Goal: Task Accomplishment & Management: Manage account settings

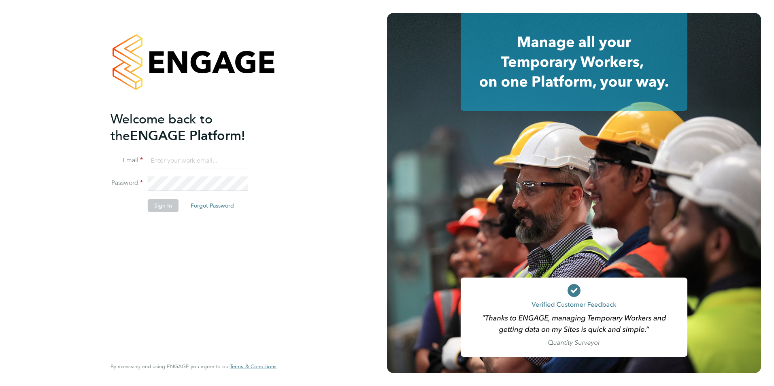
type input "[EMAIL_ADDRESS][PERSON_NAME][DOMAIN_NAME]"
click at [152, 207] on button "Sign In" at bounding box center [163, 205] width 31 height 13
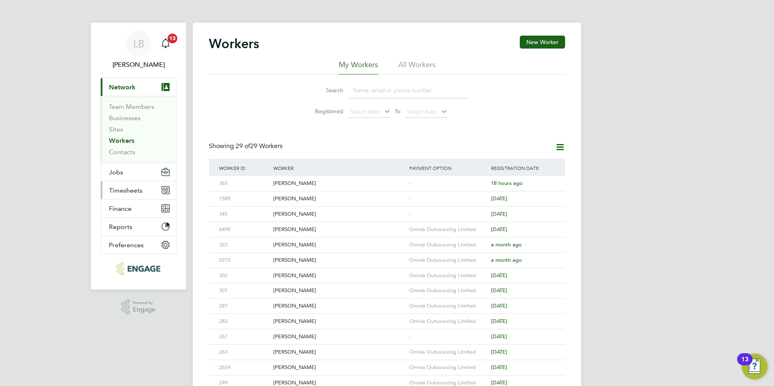
click at [124, 190] on span "Timesheets" at bounding box center [126, 191] width 34 height 8
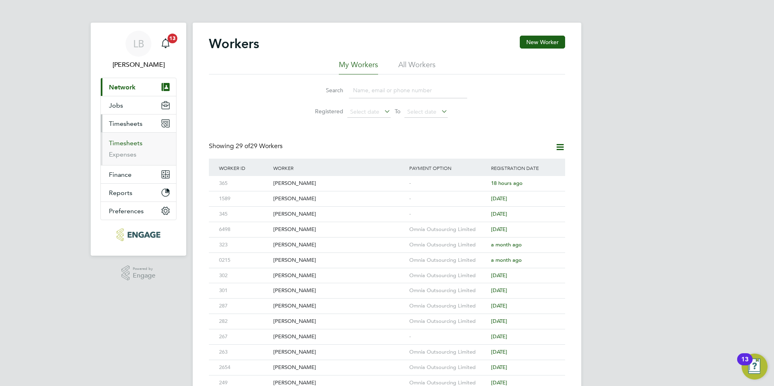
click at [127, 142] on link "Timesheets" at bounding box center [126, 143] width 34 height 8
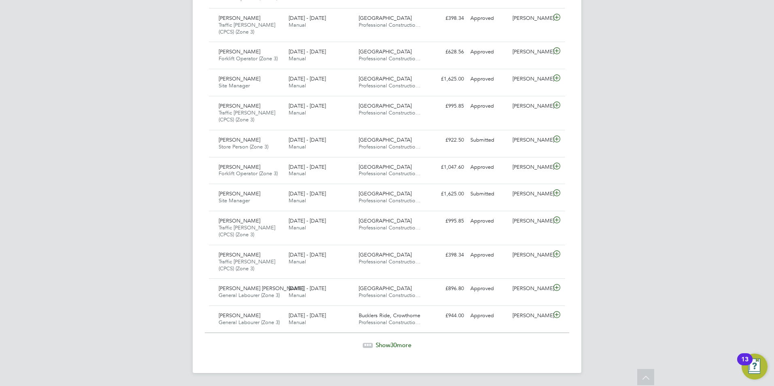
click at [385, 345] on span "Show 30 more" at bounding box center [394, 345] width 36 height 8
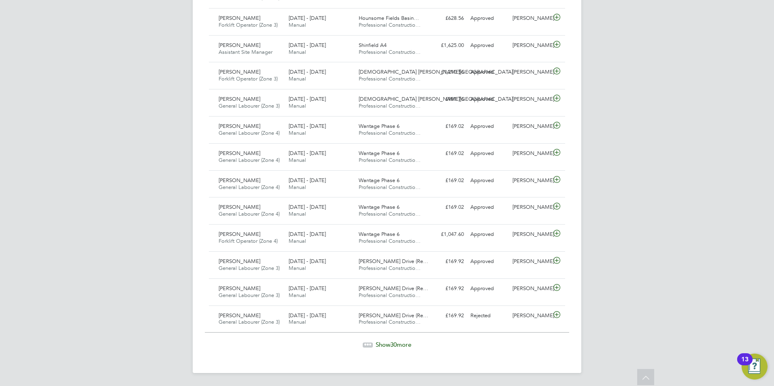
click at [390, 345] on span "30" at bounding box center [393, 345] width 6 height 8
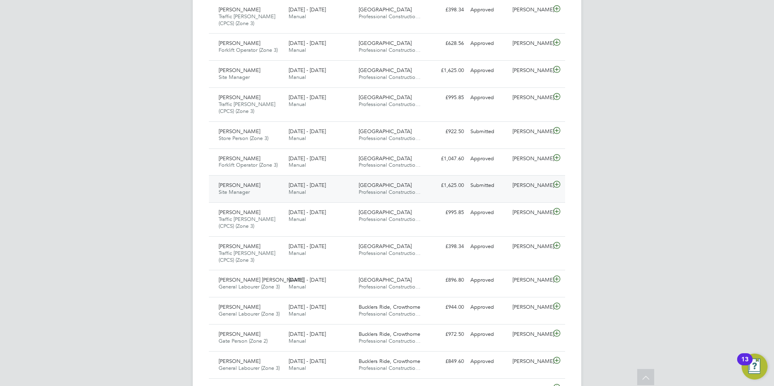
click at [519, 191] on div "[PERSON_NAME]" at bounding box center [530, 185] width 42 height 13
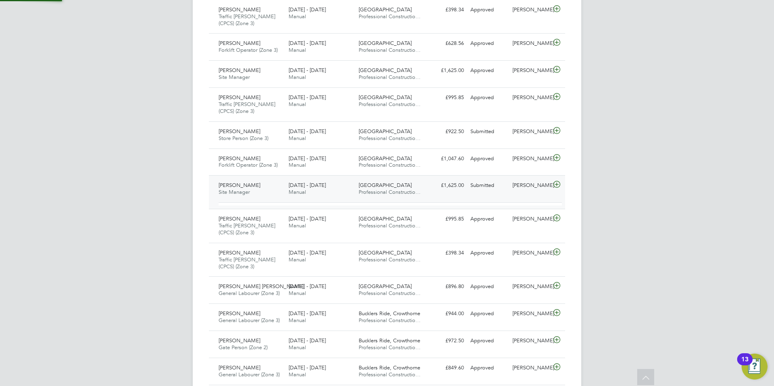
scroll to position [14, 79]
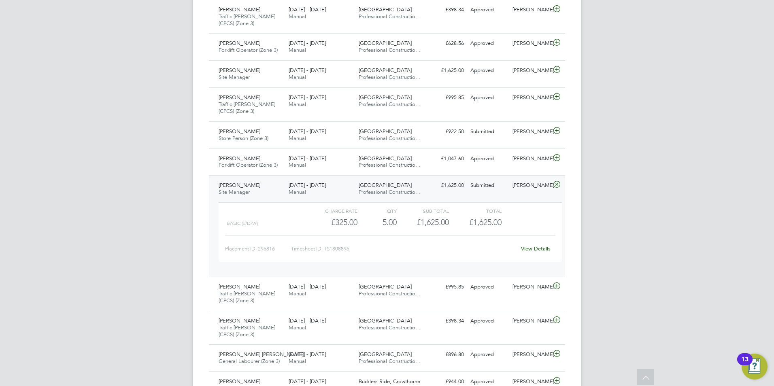
click at [534, 251] on link "View Details" at bounding box center [536, 248] width 30 height 7
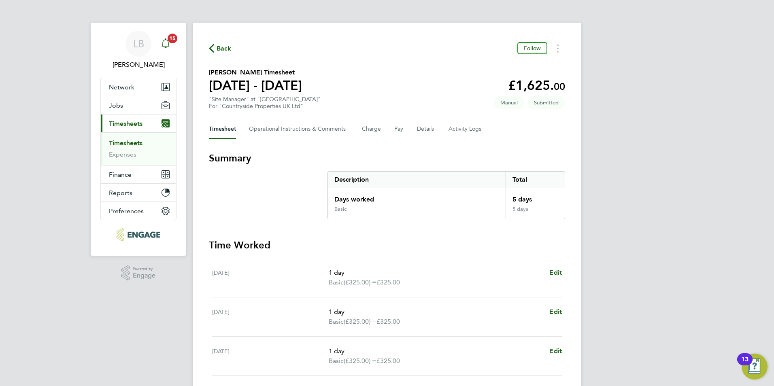
click at [166, 40] on icon "Main navigation" at bounding box center [166, 42] width 8 height 8
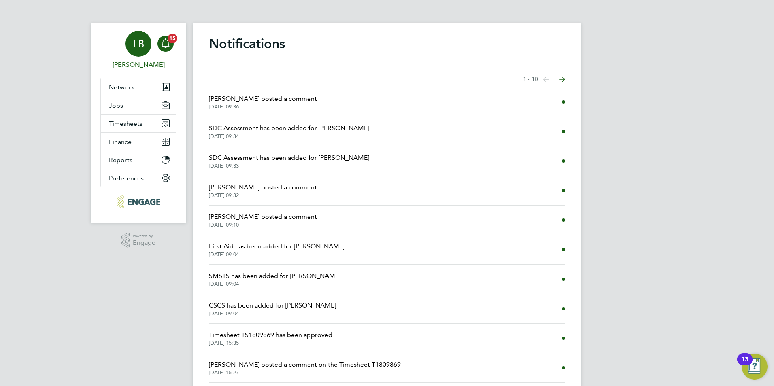
click at [130, 43] on div "LB" at bounding box center [139, 44] width 26 height 26
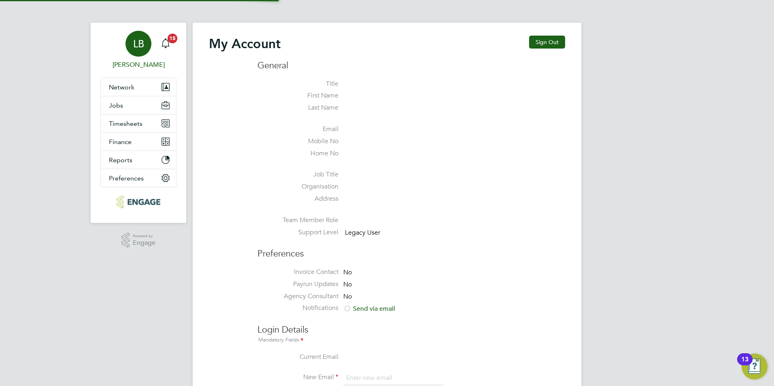
type input "lauren.bowron@pcrnet.co.uk"
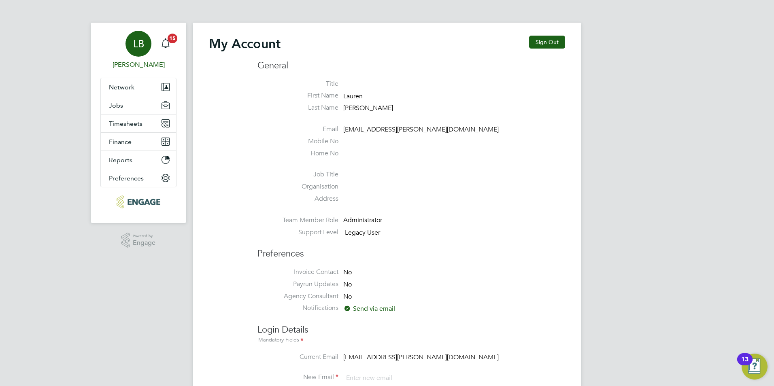
click at [132, 66] on span "[PERSON_NAME]" at bounding box center [138, 65] width 76 height 10
click at [125, 90] on span "Network" at bounding box center [122, 87] width 26 height 8
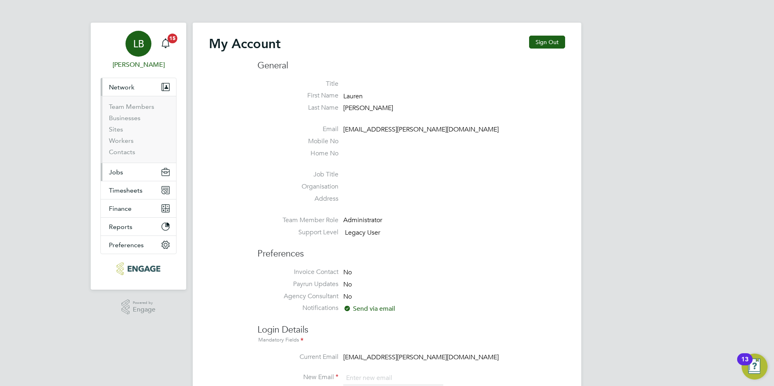
click at [132, 175] on button "Jobs" at bounding box center [138, 172] width 75 height 18
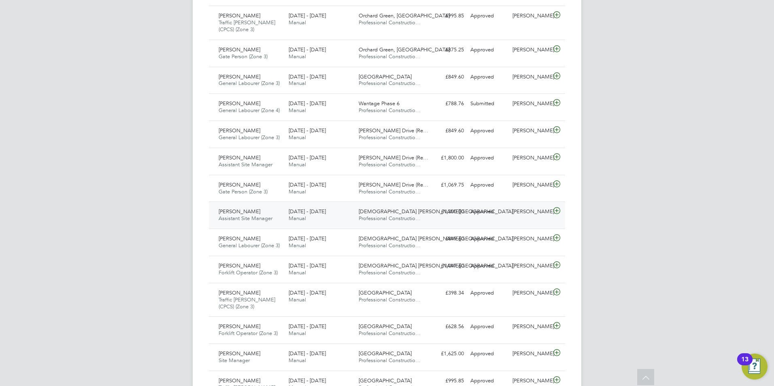
click at [383, 215] on span "[DEMOGRAPHIC_DATA] [PERSON_NAME][GEOGRAPHIC_DATA]" at bounding box center [436, 211] width 154 height 7
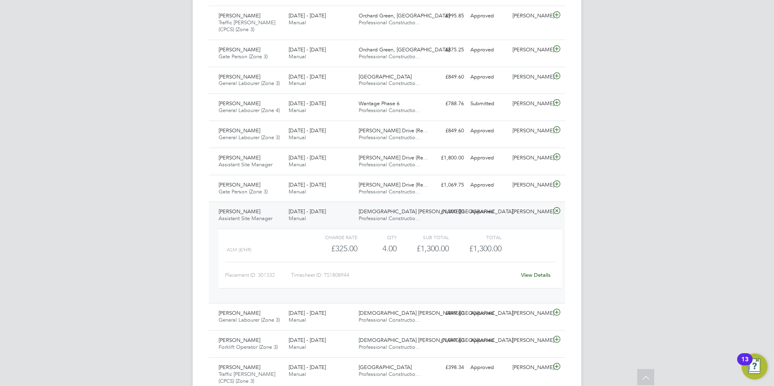
click at [529, 277] on link "View Details" at bounding box center [536, 275] width 30 height 7
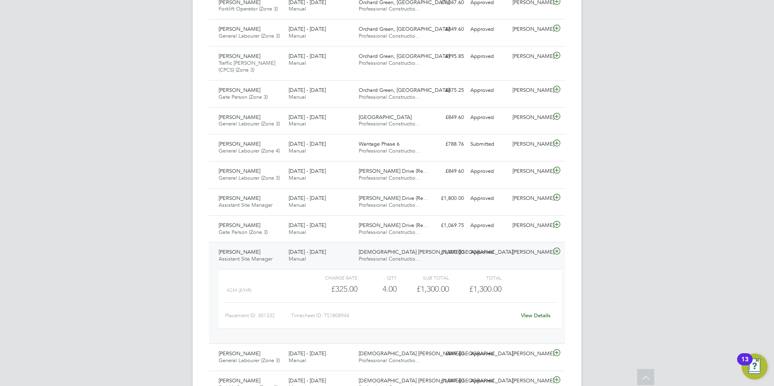
click at [557, 251] on icon at bounding box center [557, 251] width 10 height 6
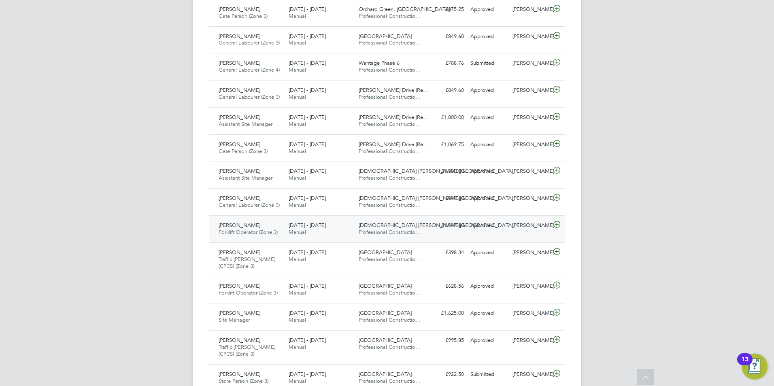
click at [511, 225] on div "[PERSON_NAME]" at bounding box center [530, 225] width 42 height 13
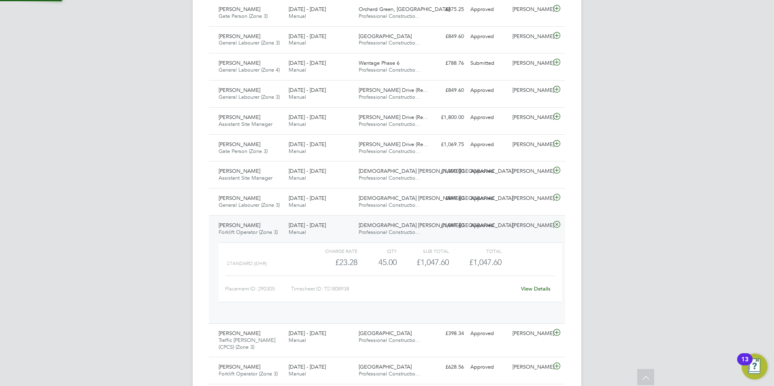
scroll to position [14, 79]
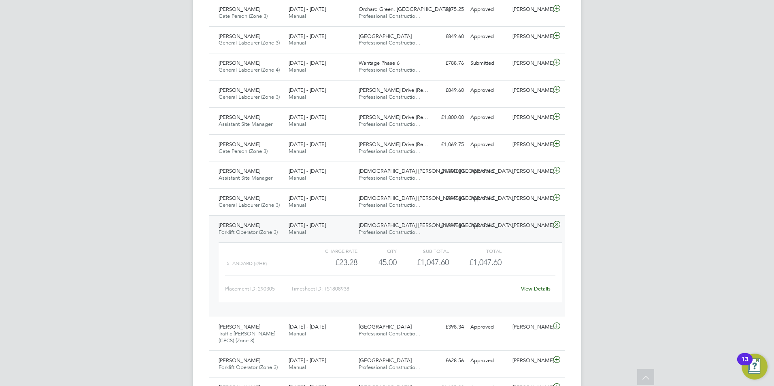
click at [528, 287] on link "View Details" at bounding box center [536, 288] width 30 height 7
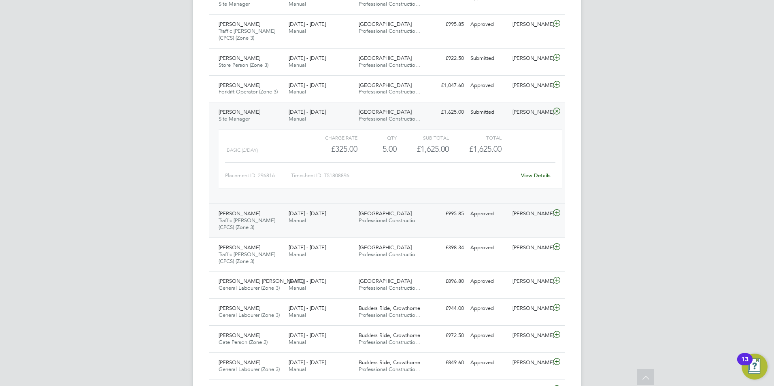
scroll to position [933, 0]
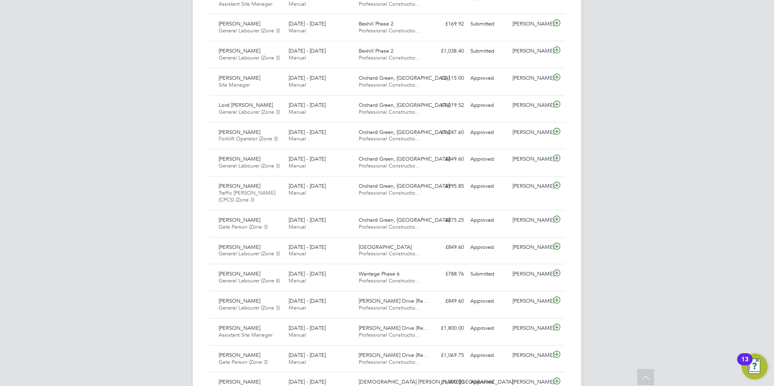
drag, startPoint x: 107, startPoint y: 156, endPoint x: 174, endPoint y: 69, distance: 109.2
click at [108, 156] on div "LB [PERSON_NAME] Notifications Applications: Network Team Members Businesses Si…" at bounding box center [387, 257] width 774 height 1148
